Goal: Task Accomplishment & Management: Manage account settings

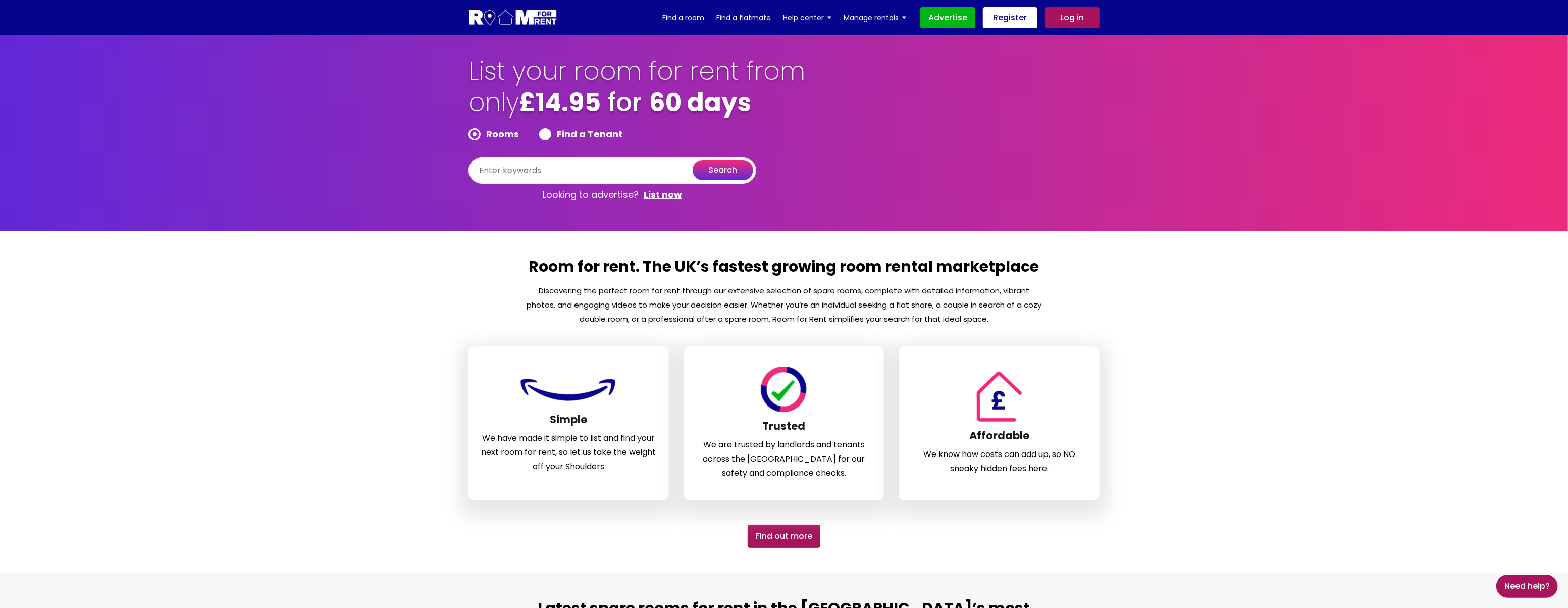
click at [1277, 328] on section "Room for rent. The UK’s fastest growing room rental marketplace Discovering the…" at bounding box center [784, 402] width 1568 height 342
click at [1070, 20] on link "Log in" at bounding box center [1072, 17] width 55 height 21
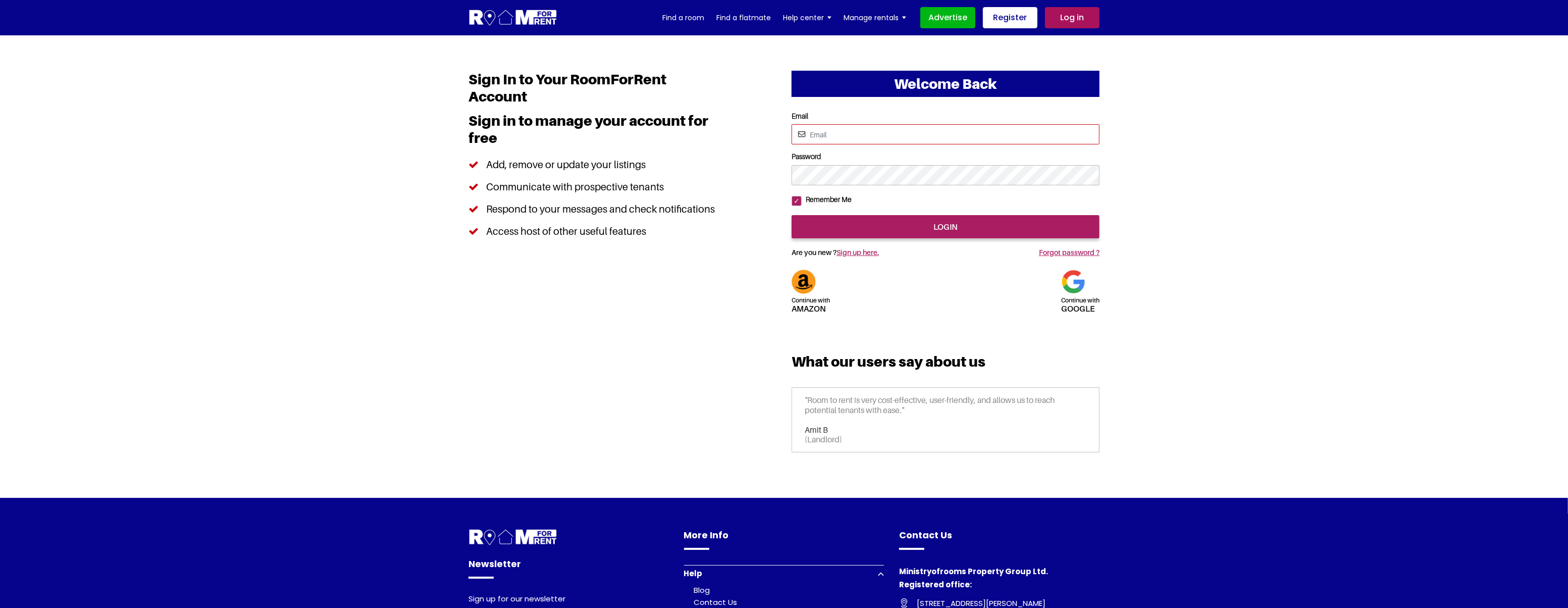
click at [856, 136] on input "Email" at bounding box center [945, 134] width 308 height 20
type input "saurabhsentiments@hotmail.com"
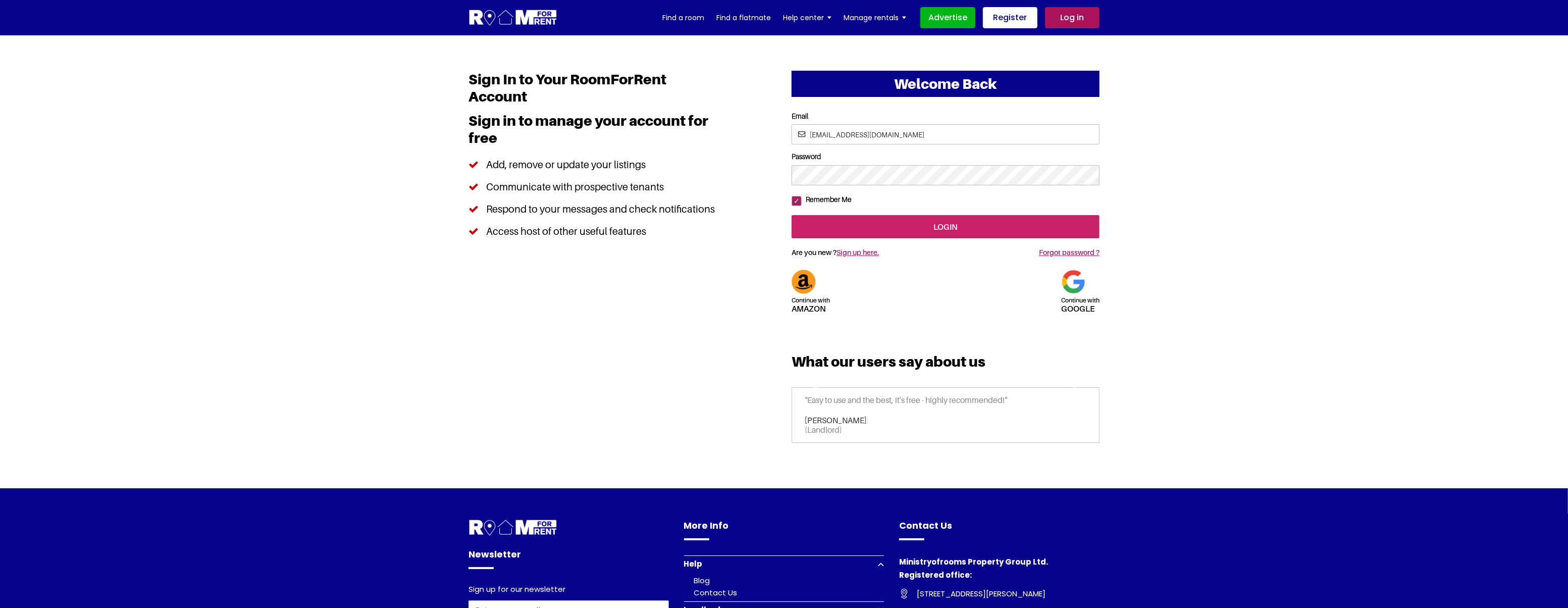
click at [940, 238] on input "login" at bounding box center [945, 227] width 308 height 23
